Goal: Transaction & Acquisition: Purchase product/service

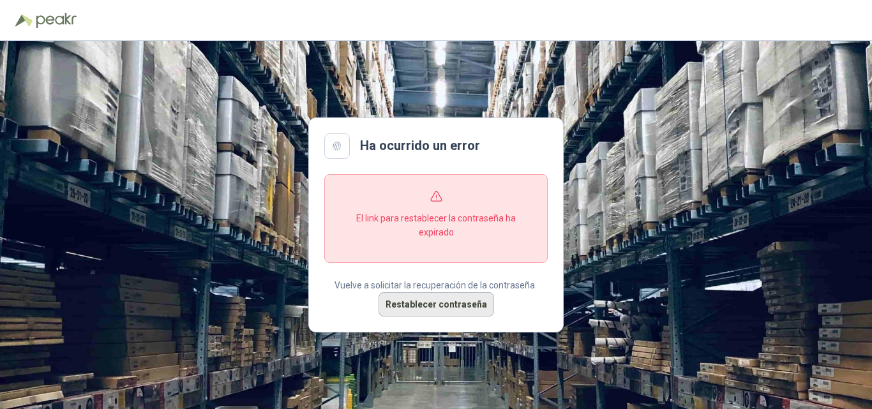
click at [439, 306] on button "Restablecer contraseña" at bounding box center [437, 304] width 116 height 24
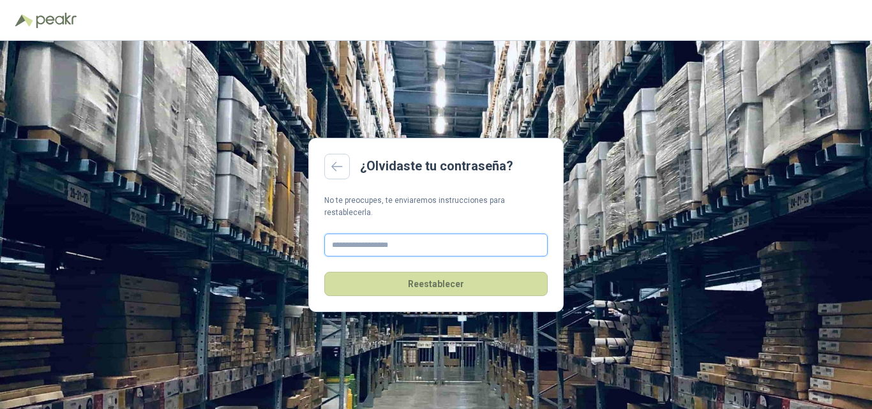
click at [415, 237] on input "text" at bounding box center [436, 245] width 224 height 23
type input "**********"
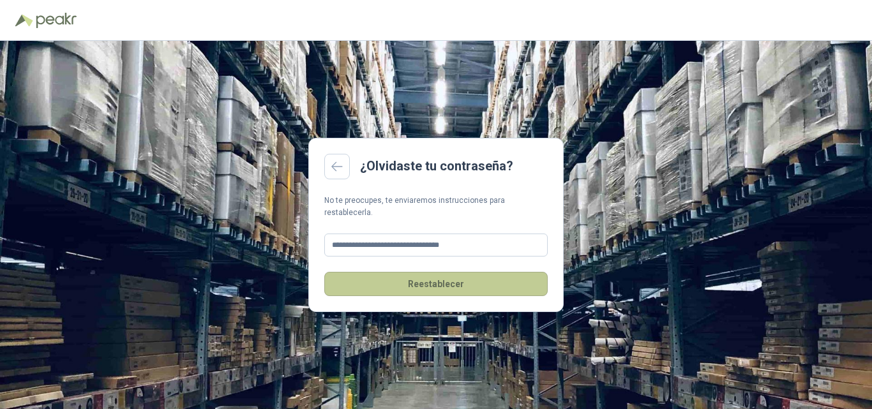
click at [453, 277] on button "Reestablecer" at bounding box center [436, 284] width 224 height 24
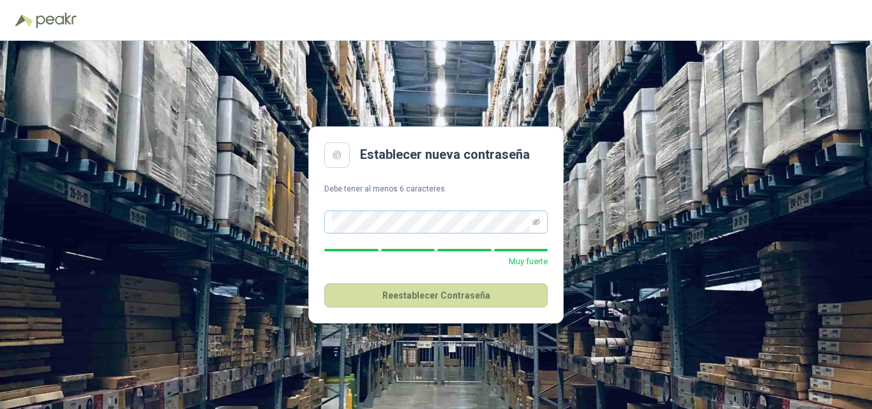
click at [534, 226] on span at bounding box center [537, 222] width 8 height 22
click at [538, 221] on icon "eye-invisible" at bounding box center [537, 222] width 8 height 8
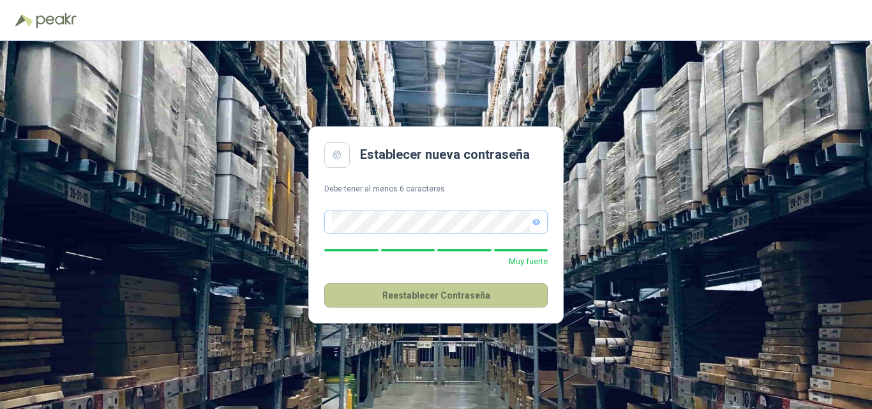
click at [469, 300] on button "Reestablecer Contraseña" at bounding box center [436, 296] width 224 height 24
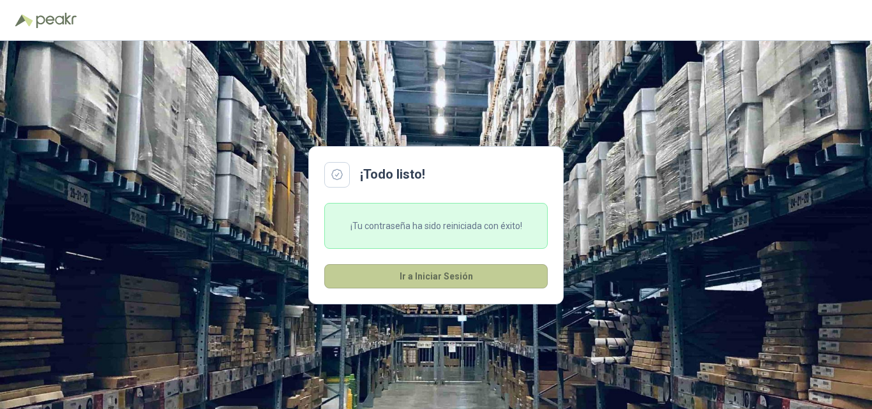
click at [459, 274] on button "Ir a Iniciar Sesión" at bounding box center [436, 276] width 224 height 24
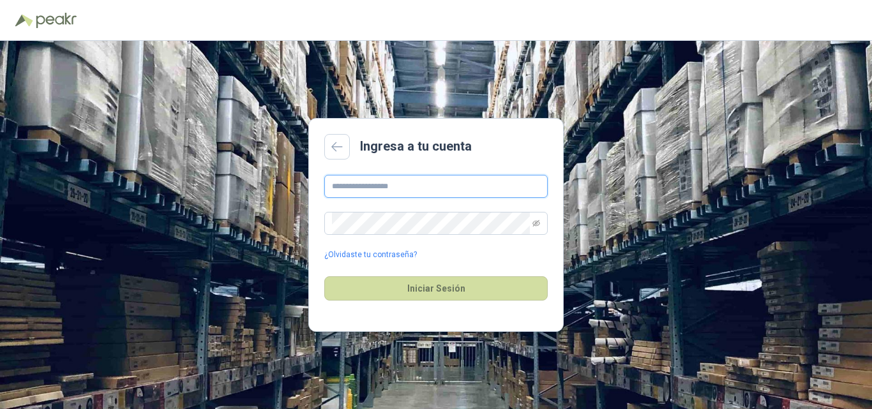
type input "**********"
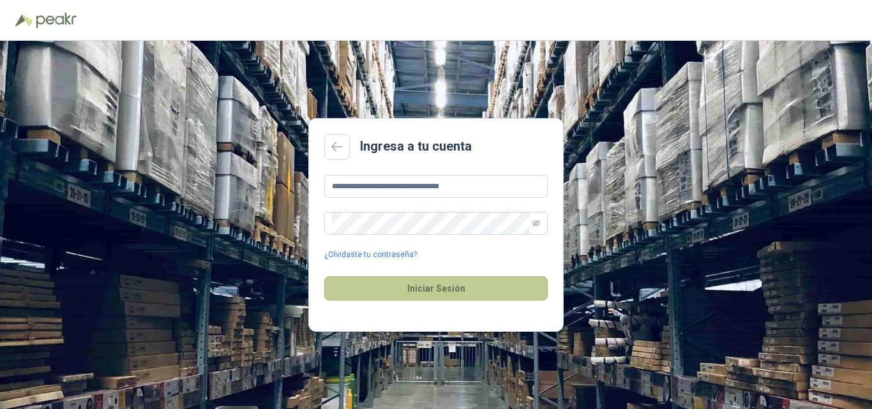
click at [470, 296] on button "Iniciar Sesión" at bounding box center [436, 289] width 224 height 24
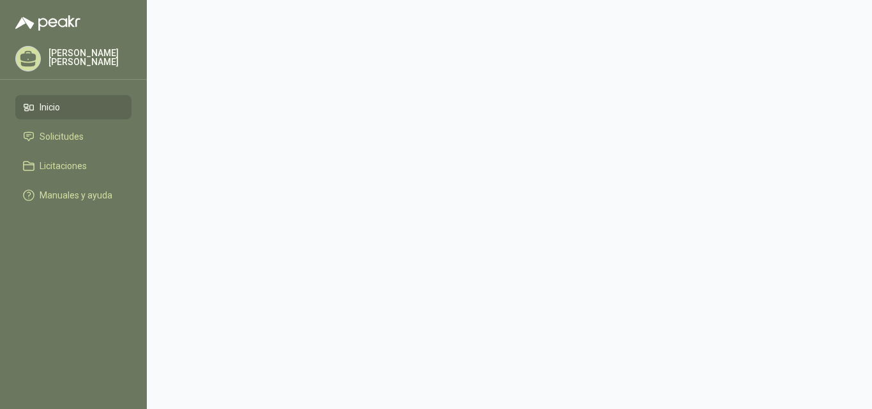
click at [455, 284] on main at bounding box center [509, 204] width 725 height 409
click at [65, 146] on link "Solicitudes" at bounding box center [73, 137] width 116 height 24
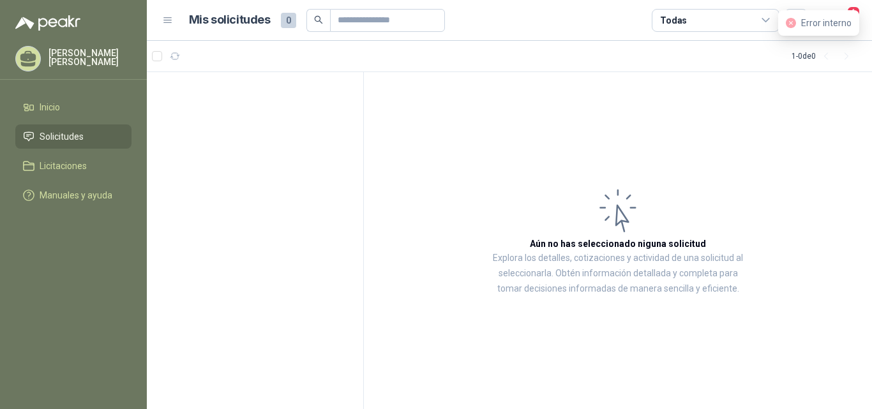
click at [794, 24] on icon "close-circle" at bounding box center [791, 23] width 10 height 10
click at [54, 169] on span "Licitaciones" at bounding box center [63, 166] width 47 height 14
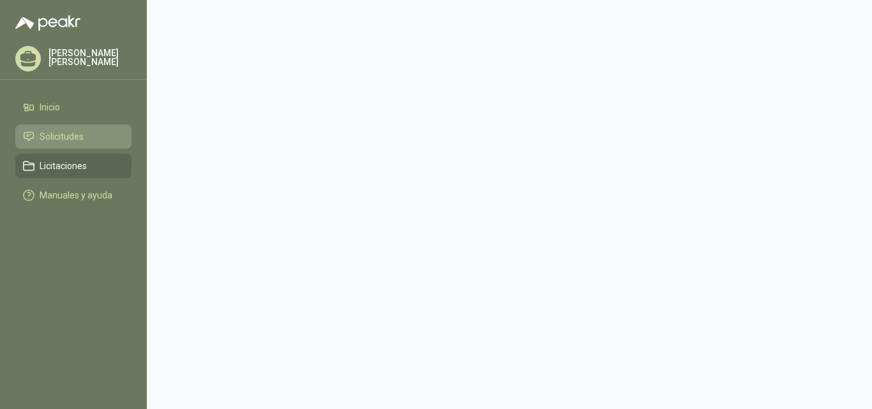
click at [66, 132] on span "Solicitudes" at bounding box center [62, 137] width 44 height 14
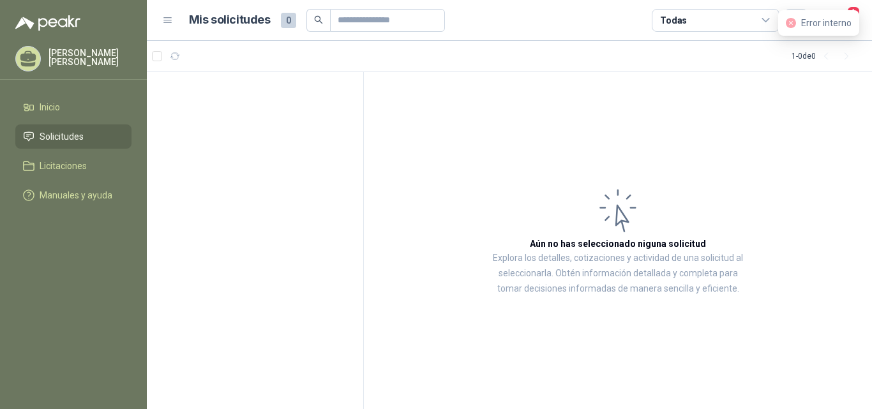
click at [791, 22] on icon "close-circle" at bounding box center [791, 23] width 10 height 10
click at [859, 13] on div "Error interno" at bounding box center [818, 23] width 81 height 26
click at [849, 16] on span "1" at bounding box center [854, 12] width 14 height 12
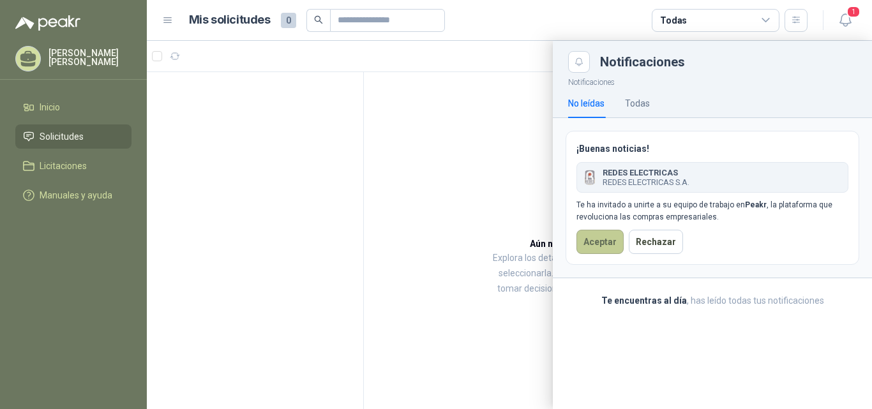
click at [599, 245] on button "Aceptar" at bounding box center [600, 242] width 47 height 24
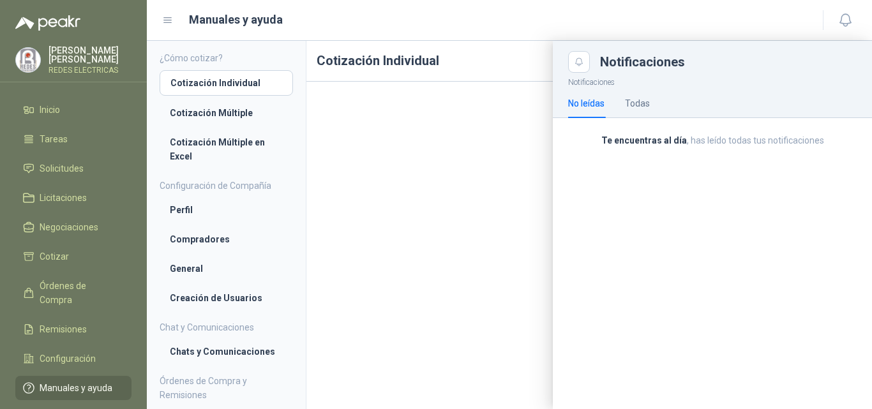
click at [471, 148] on div at bounding box center [509, 225] width 725 height 368
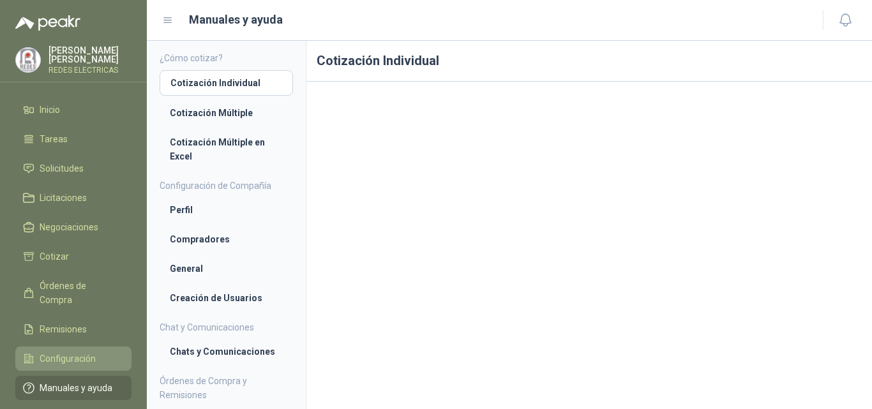
click at [62, 352] on span "Configuración" at bounding box center [68, 359] width 56 height 14
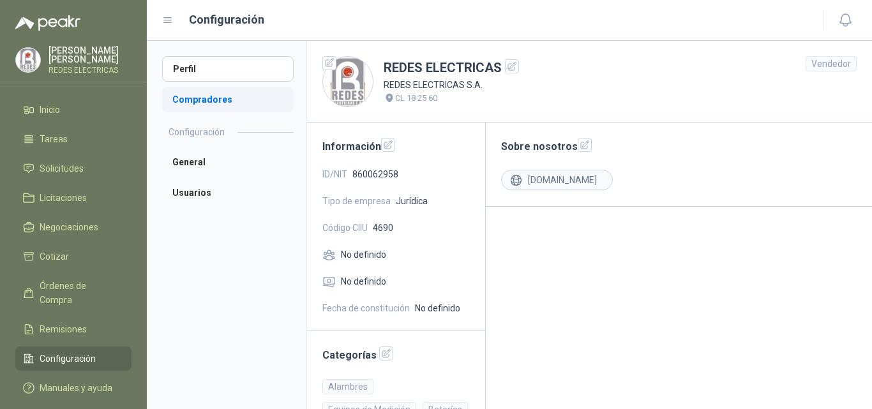
click at [241, 99] on li "Compradores" at bounding box center [228, 100] width 132 height 26
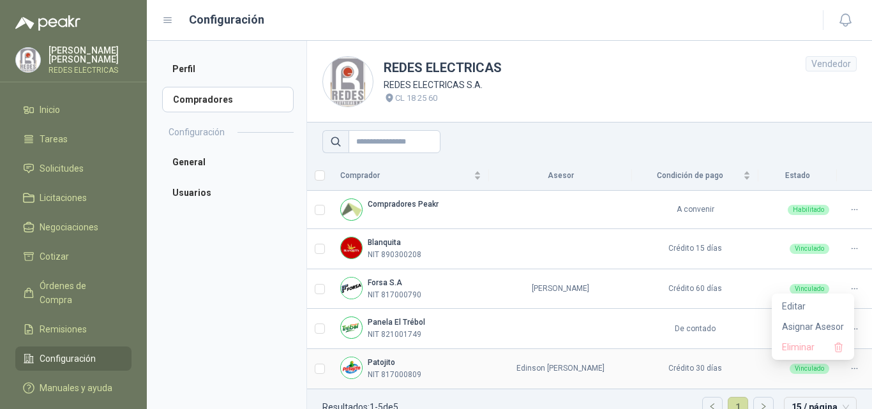
click at [850, 369] on icon at bounding box center [855, 369] width 10 height 10
click at [824, 328] on span "Asignar Asesor" at bounding box center [813, 327] width 62 height 14
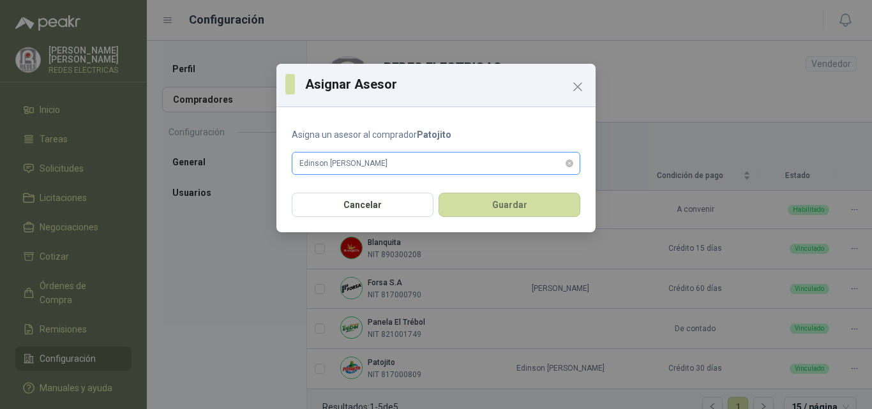
click at [398, 162] on span "Edinson Andrés Lopez Conde" at bounding box center [436, 163] width 273 height 19
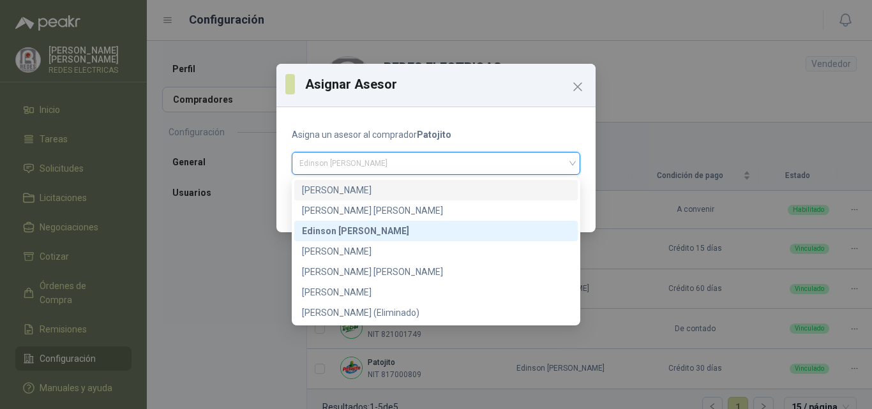
click at [356, 190] on div "ALEXANDER VALENCIA ZAPATA" at bounding box center [436, 190] width 268 height 14
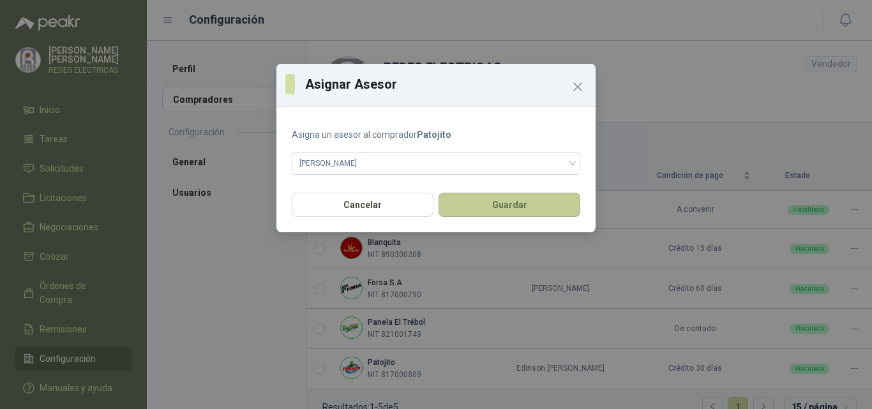
click at [507, 210] on button "Guardar" at bounding box center [510, 205] width 142 height 24
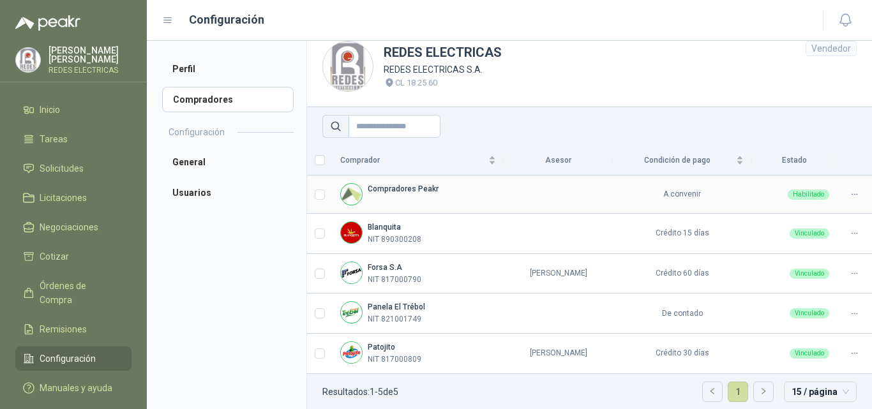
scroll to position [24, 0]
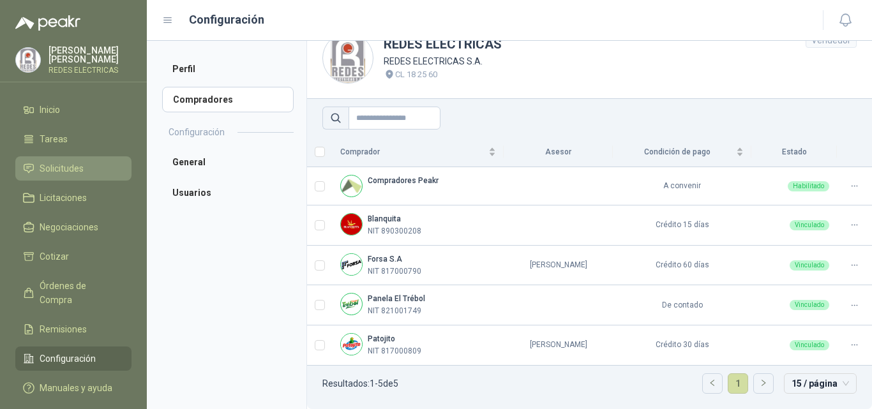
click at [92, 163] on li "Solicitudes" at bounding box center [73, 169] width 101 height 14
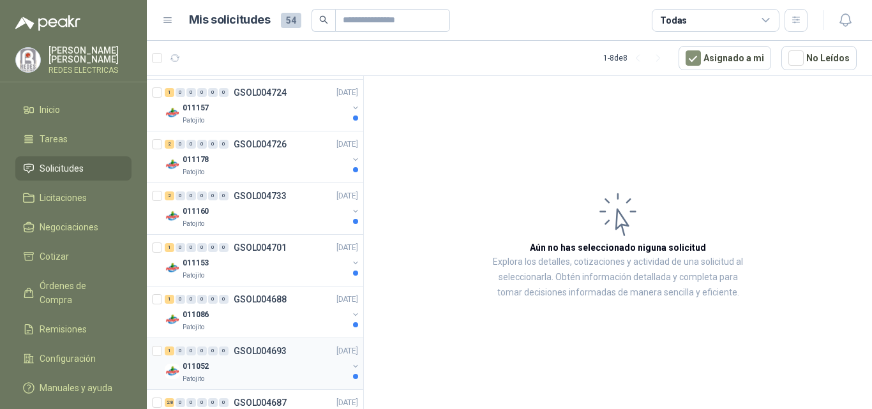
scroll to position [94, 0]
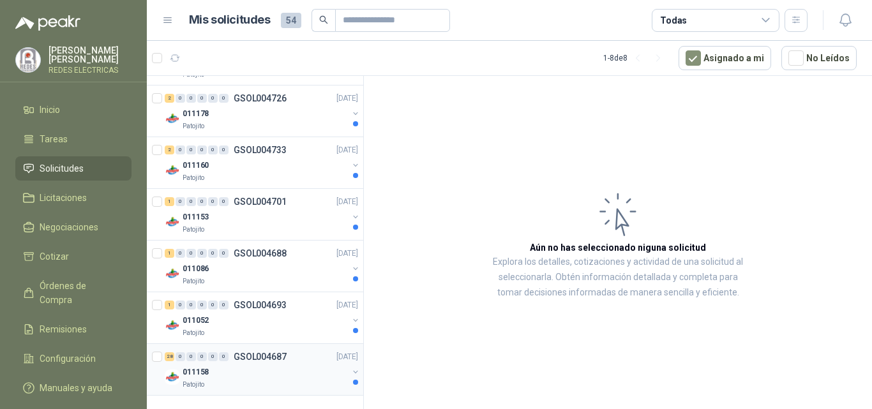
click at [277, 359] on p "GSOL004687" at bounding box center [260, 357] width 53 height 9
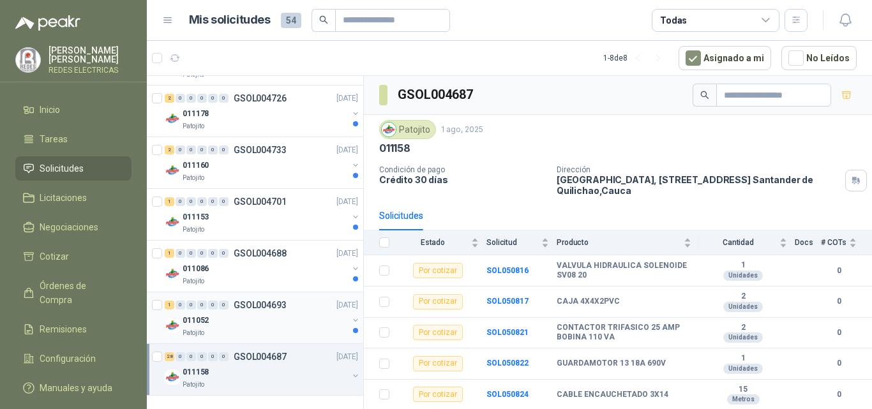
click at [239, 324] on div "011052" at bounding box center [265, 320] width 165 height 15
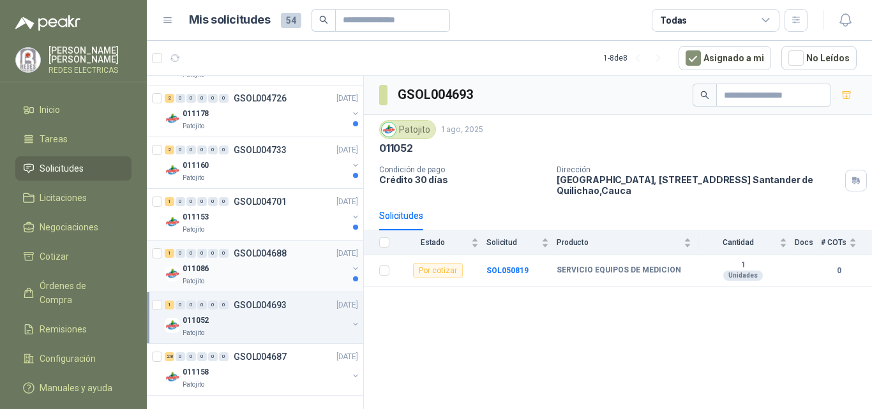
click at [261, 268] on div "011086" at bounding box center [265, 268] width 165 height 15
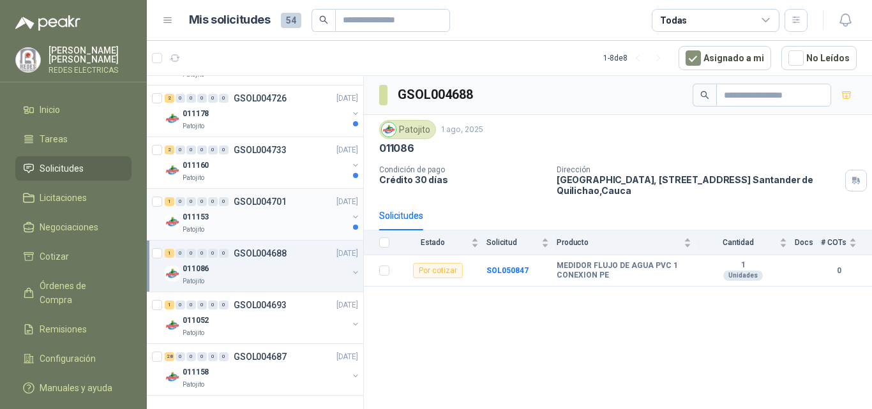
click at [232, 209] on div "1 0 0 0 0 0 GSOL004701 01/08/25" at bounding box center [263, 201] width 196 height 15
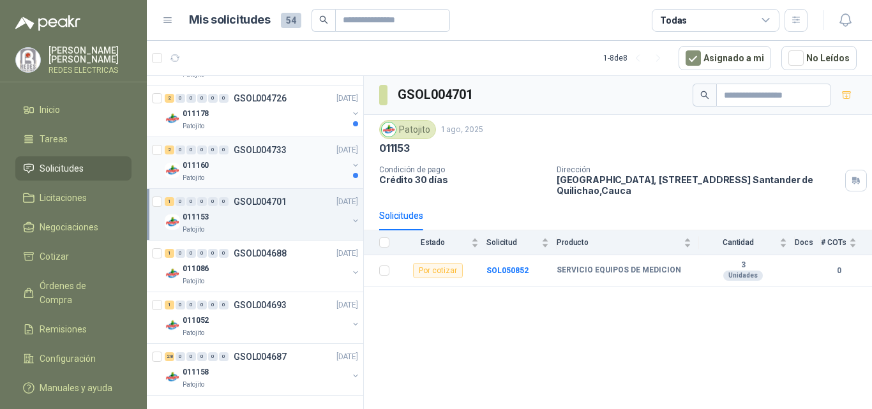
click at [273, 161] on div "011160" at bounding box center [265, 165] width 165 height 15
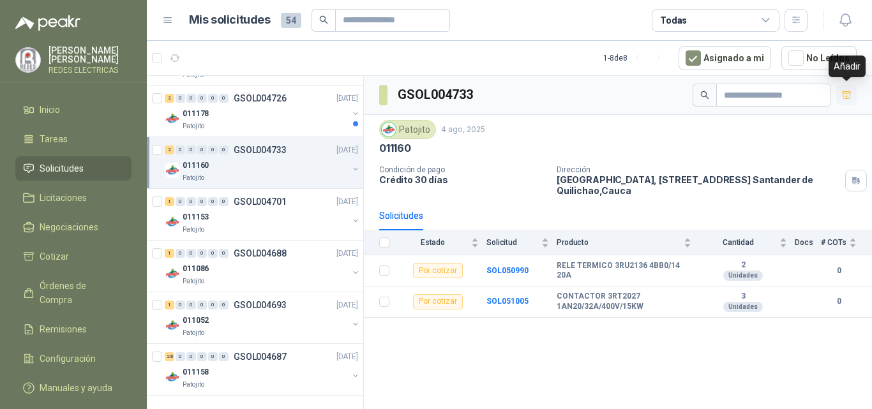
click at [843, 98] on icon "button" at bounding box center [847, 95] width 11 height 11
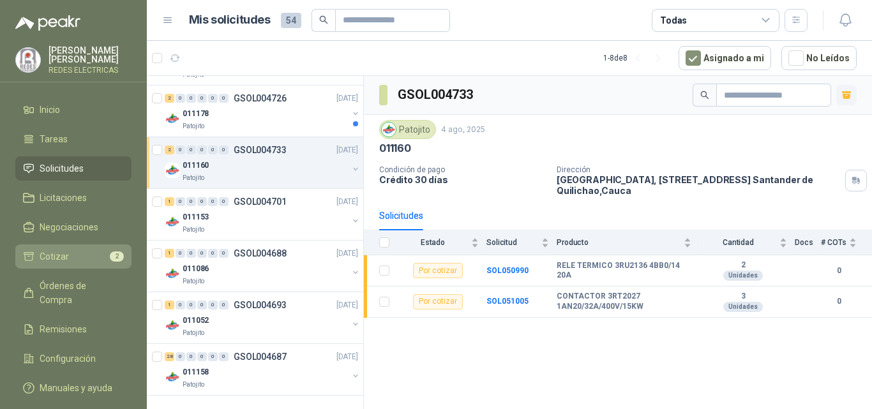
click at [67, 259] on span "Cotizar" at bounding box center [54, 257] width 29 height 14
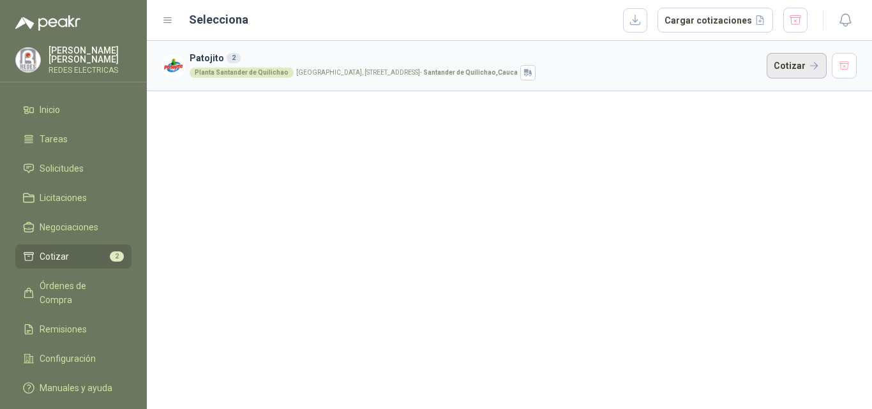
click at [801, 61] on button "Cotizar" at bounding box center [797, 66] width 60 height 26
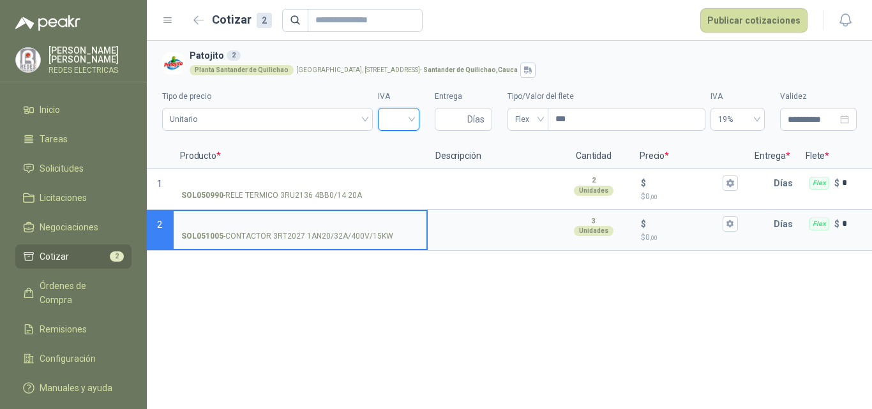
click at [399, 121] on input "search" at bounding box center [399, 118] width 26 height 19
click at [397, 148] on div "19%" at bounding box center [398, 146] width 21 height 14
click at [446, 120] on input "Entrega" at bounding box center [454, 120] width 22 height 22
click at [540, 122] on div "Flex" at bounding box center [528, 119] width 41 height 23
click at [529, 163] on div "Incluido" at bounding box center [528, 167] width 20 height 14
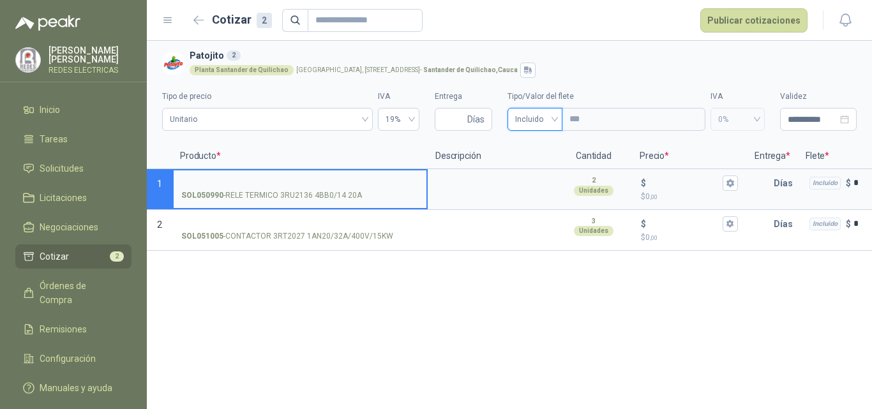
click at [252, 179] on input "SOL050990 - RELE TERMICO 3RU2136 4BB0/14 20A" at bounding box center [300, 184] width 238 height 10
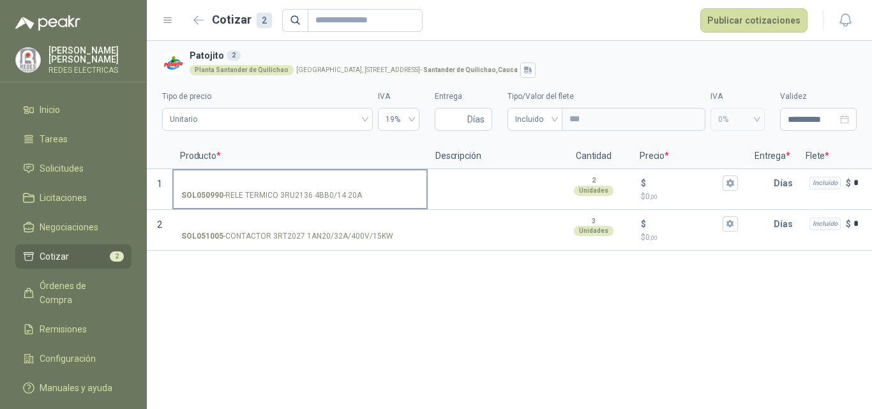
click at [210, 193] on strong "SOL050990" at bounding box center [202, 196] width 42 height 12
click at [210, 188] on input "SOL050990 - RELE TERMICO 3RU2136 4BB0/14 20A" at bounding box center [300, 184] width 238 height 10
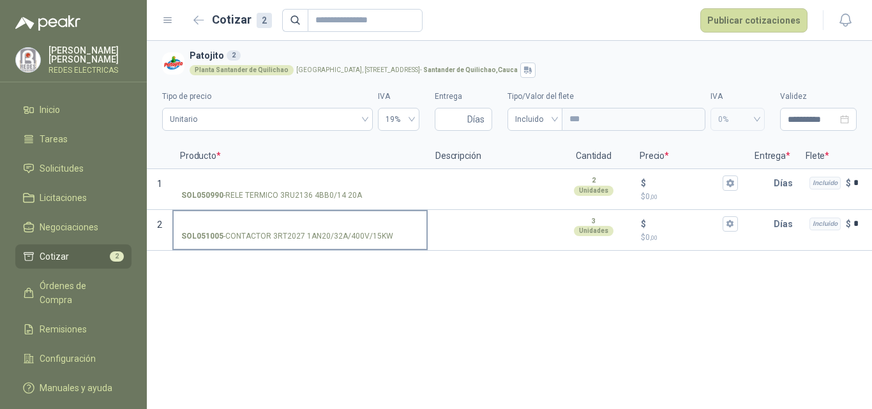
click at [259, 238] on p "SOL051005 - CONTACTOR 3RT2027 1AN20/32A/400V/15KW" at bounding box center [287, 237] width 212 height 12
click at [259, 229] on input "SOL051005 - CONTACTOR 3RT2027 1AN20/32A/400V/15KW" at bounding box center [300, 225] width 238 height 10
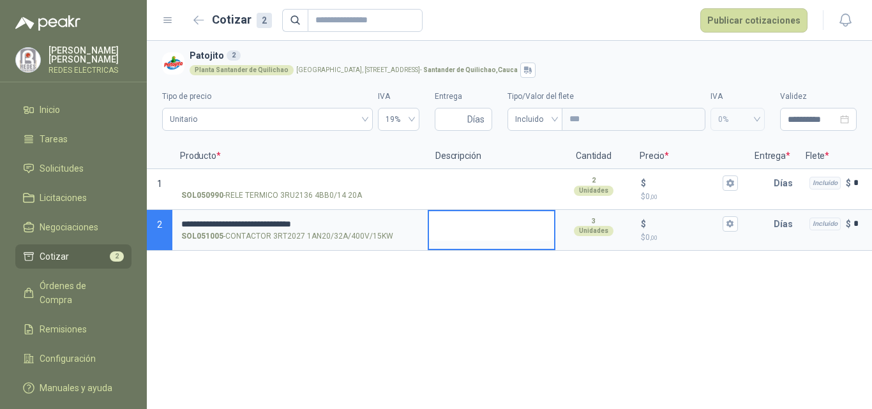
click at [474, 231] on textarea at bounding box center [491, 225] width 125 height 29
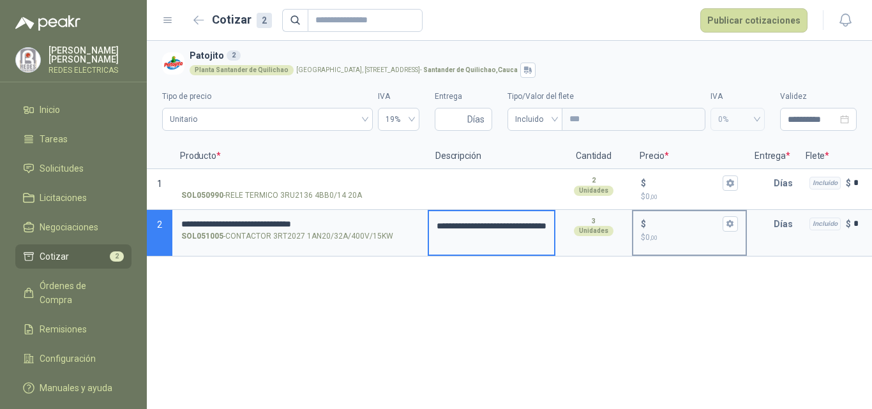
click at [663, 232] on p "$ 0 ,00" at bounding box center [689, 238] width 97 height 12
click at [663, 229] on input "$ $ 0 ,00" at bounding box center [685, 224] width 72 height 10
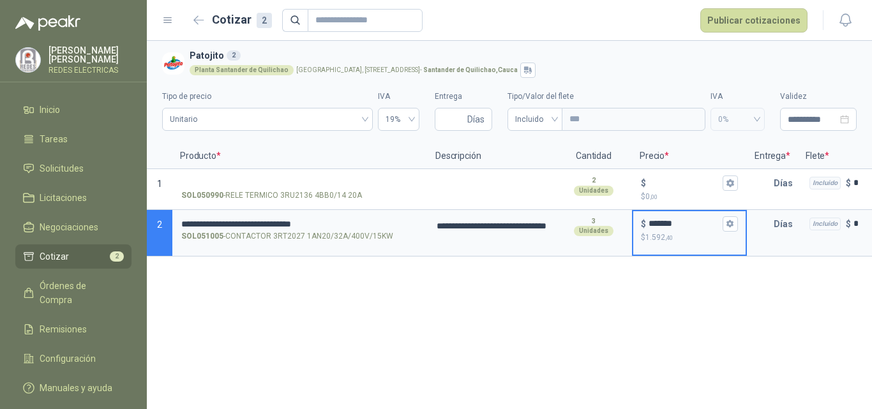
click at [796, 291] on div "**********" at bounding box center [509, 225] width 725 height 368
click at [704, 337] on div "**********" at bounding box center [509, 225] width 725 height 368
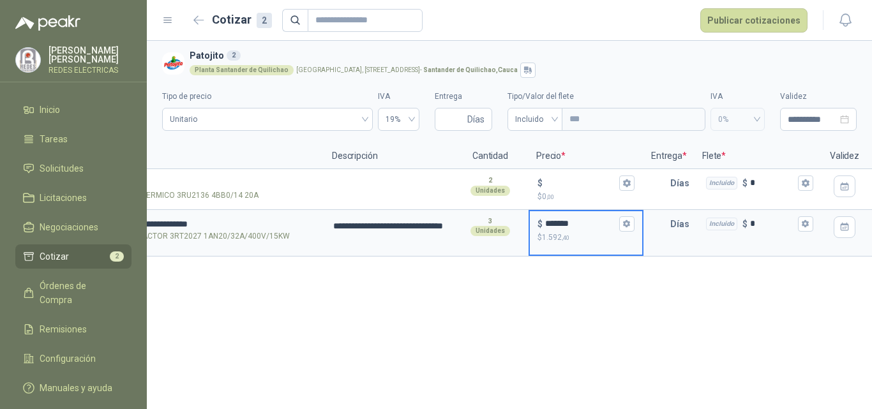
scroll to position [0, 104]
click at [668, 243] on div "Días" at bounding box center [668, 233] width 51 height 47
click at [663, 236] on input "text" at bounding box center [657, 224] width 26 height 26
type input "*"
click at [690, 326] on div "**********" at bounding box center [509, 225] width 725 height 368
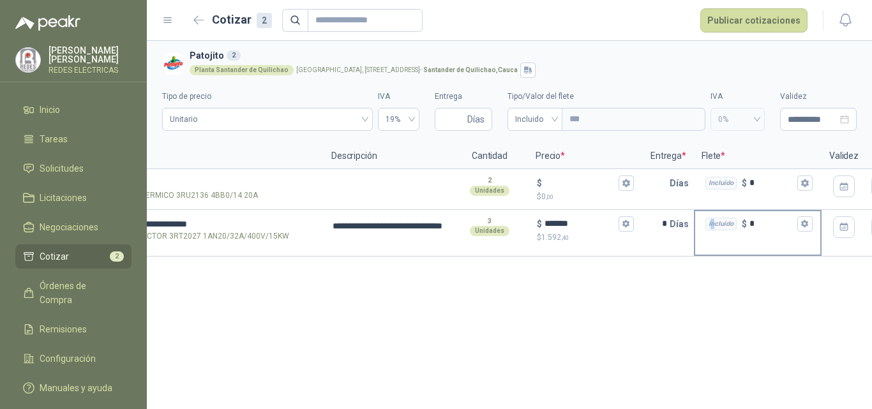
drag, startPoint x: 712, startPoint y: 250, endPoint x: 716, endPoint y: 256, distance: 6.9
click at [716, 254] on div "Incluido $ *" at bounding box center [758, 233] width 128 height 47
drag, startPoint x: 704, startPoint y: 267, endPoint x: 748, endPoint y: 257, distance: 45.2
click at [748, 257] on div "**********" at bounding box center [509, 225] width 725 height 368
click at [718, 324] on div "**********" at bounding box center [509, 225] width 725 height 368
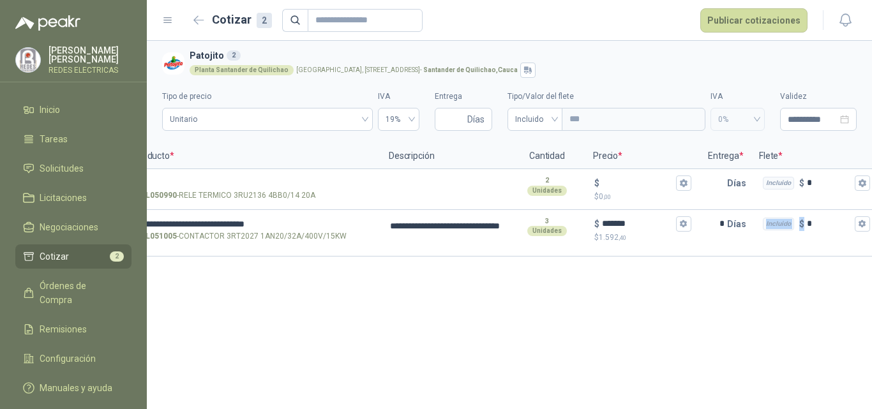
scroll to position [0, 0]
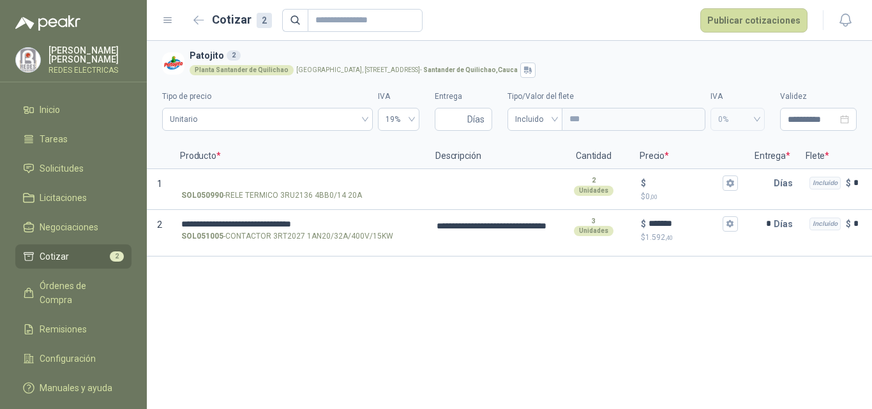
drag, startPoint x: 515, startPoint y: 331, endPoint x: 506, endPoint y: 318, distance: 15.8
click at [513, 328] on div "**********" at bounding box center [509, 225] width 725 height 368
click at [317, 197] on p "SOL050990 - RELE TERMICO 3RU2136 4BB0/14 20A" at bounding box center [271, 196] width 181 height 12
click at [317, 188] on input "SOL050990 - RELE TERMICO 3RU2136 4BB0/14 20A" at bounding box center [300, 184] width 238 height 10
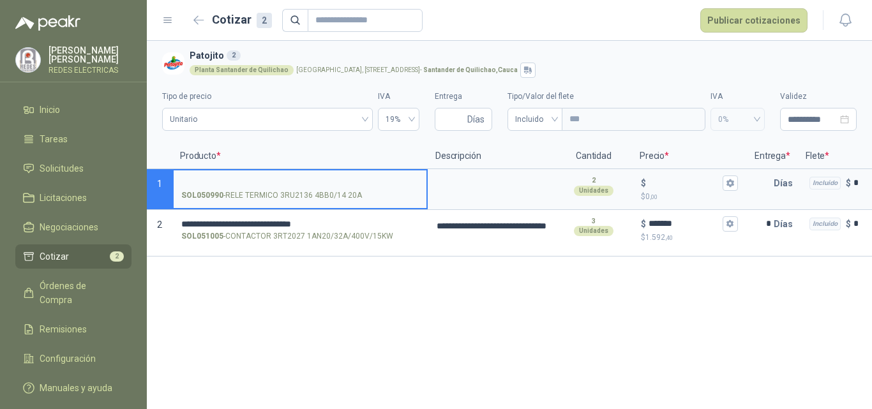
click at [292, 197] on p "SOL050990 - RELE TERMICO 3RU2136 4BB0/14 20A" at bounding box center [271, 196] width 181 height 12
click at [292, 188] on input "SOL050990 - RELE TERMICO 3RU2136 4BB0/14 20A" at bounding box center [300, 184] width 238 height 10
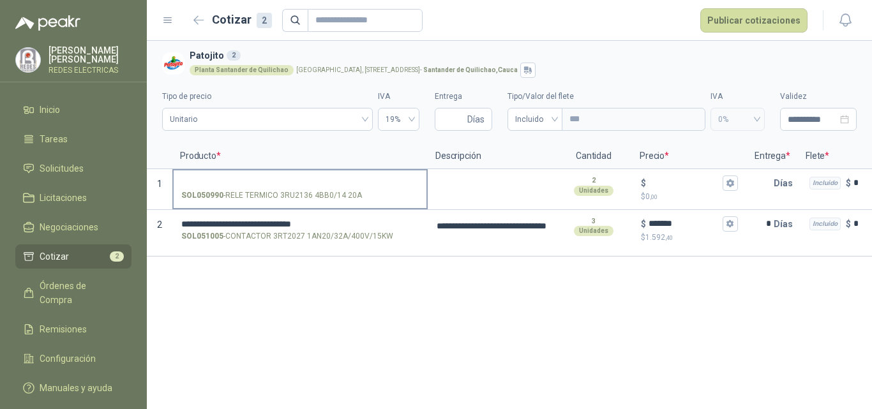
click at [299, 197] on p "SOL050990 - RELE TERMICO 3RU2136 4BB0/14 20A" at bounding box center [271, 196] width 181 height 12
click at [299, 188] on input "SOL050990 - RELE TERMICO 3RU2136 4BB0/14 20A" at bounding box center [300, 184] width 238 height 10
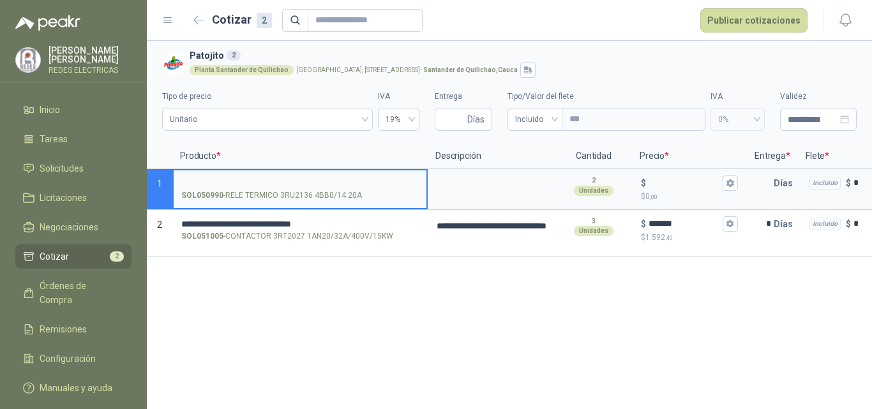
click at [359, 196] on div "SOL050990 - RELE TERMICO 3RU2136 4BB0/14 20A" at bounding box center [300, 196] width 238 height 12
click at [359, 188] on input "SOL050990 - RELE TERMICO 3RU2136 4BB0/14 20A" at bounding box center [300, 184] width 238 height 10
click at [350, 194] on p "SOL050990 - RELE TERMICO 3RU2136 4BB0/14 20A" at bounding box center [271, 196] width 181 height 12
click at [350, 188] on input "SOL050990 - RELE TERMICO 3RU2136 4BB0/14 20A" at bounding box center [300, 184] width 238 height 10
